Goal: Use online tool/utility: Utilize a website feature to perform a specific function

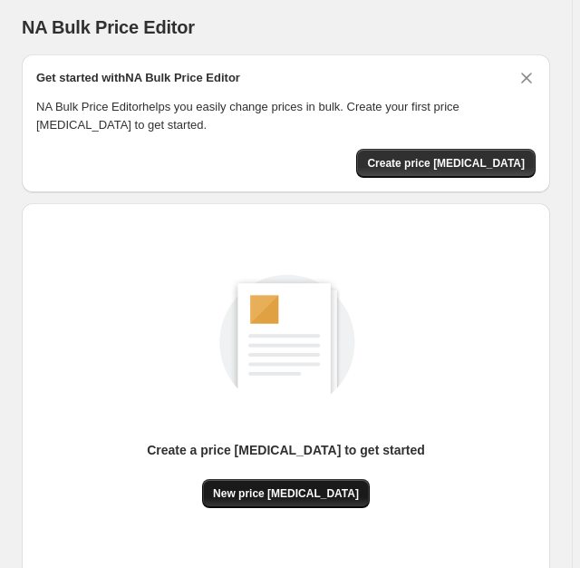
click at [326, 494] on span "New price change job" at bounding box center [286, 493] width 146 height 15
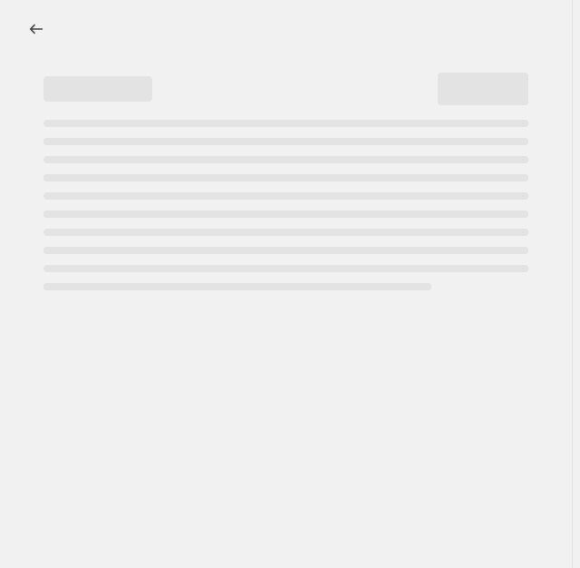
select select "percentage"
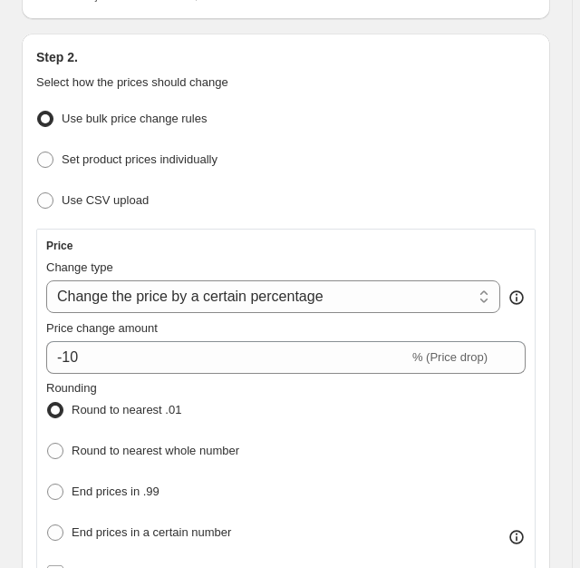
scroll to position [214, 0]
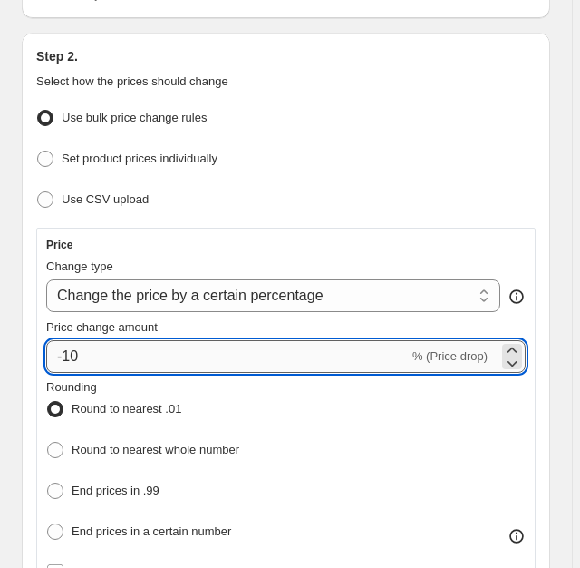
click at [280, 357] on input "-10" at bounding box center [227, 356] width 363 height 33
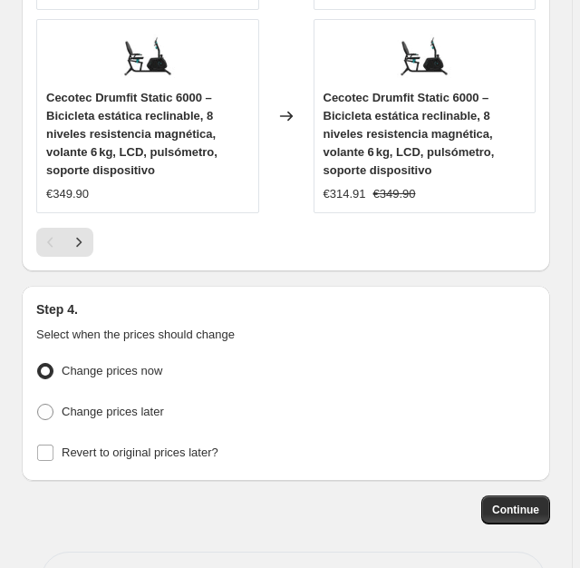
scroll to position [2319, 0]
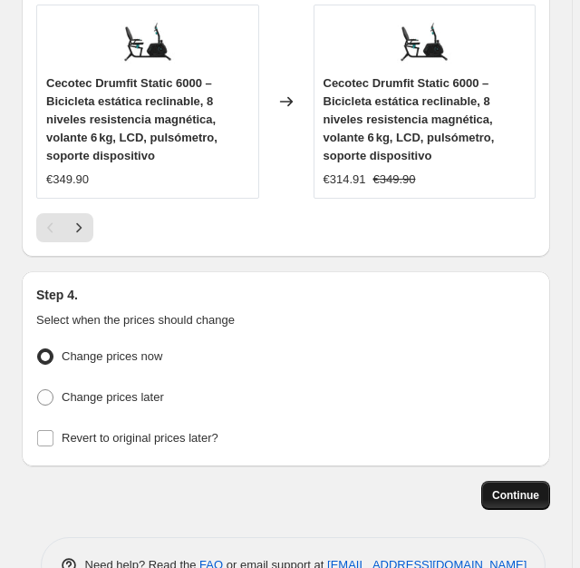
type input "-30"
click at [501, 488] on span "Continue" at bounding box center [515, 495] width 47 height 15
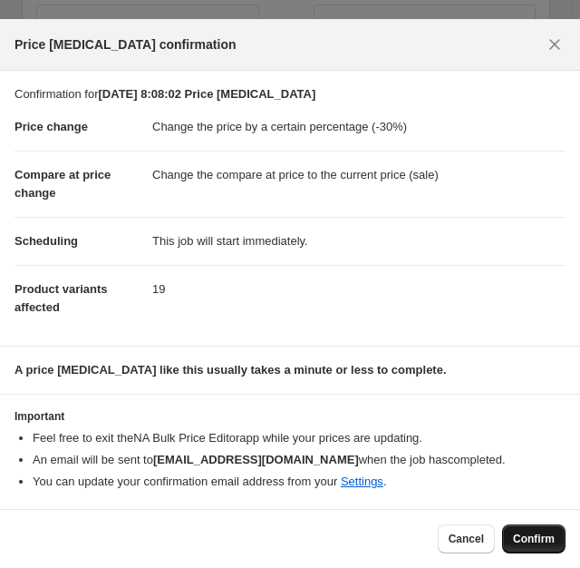
click at [526, 536] on span "Confirm" at bounding box center [534, 538] width 42 height 15
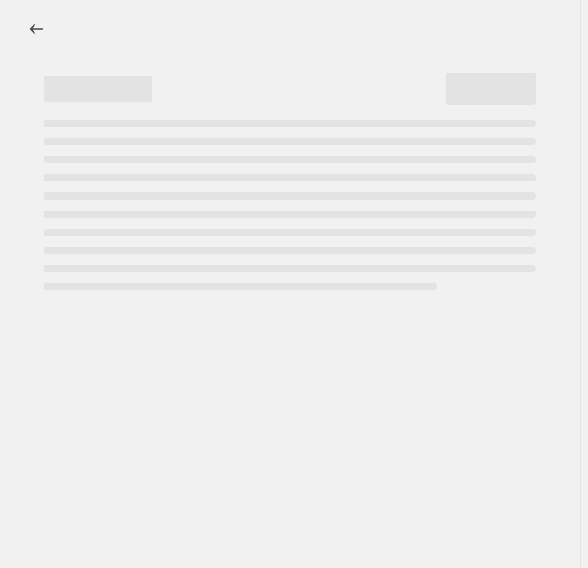
select select "percentage"
